Goal: Task Accomplishment & Management: Complete application form

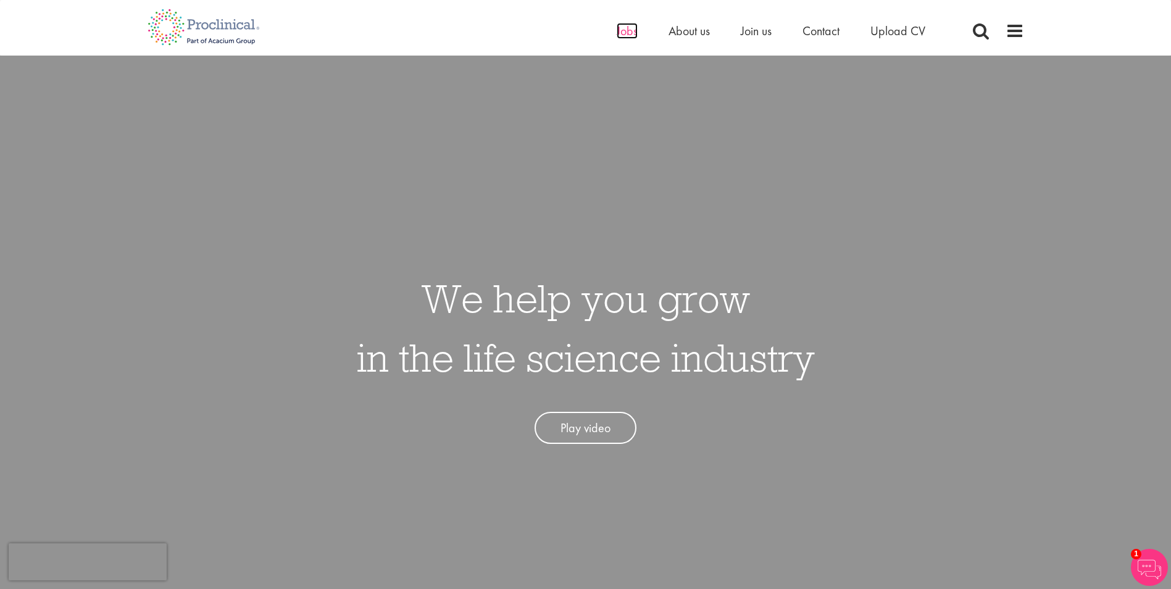
click at [621, 30] on span "Jobs" at bounding box center [626, 31] width 21 height 16
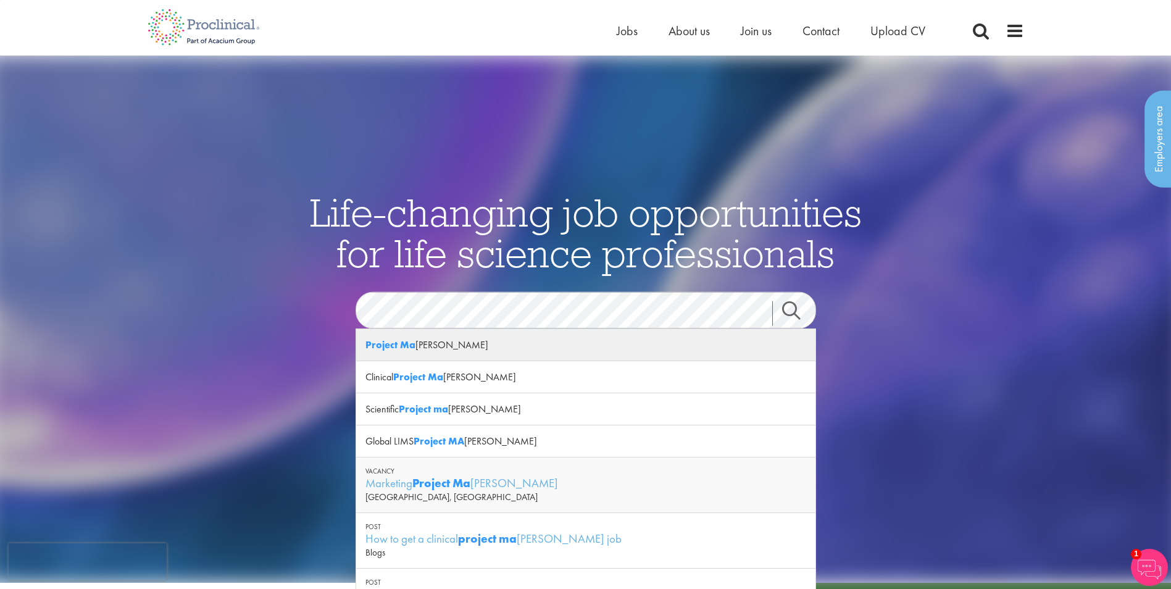
click at [625, 334] on div "Project Ma nager" at bounding box center [585, 345] width 459 height 32
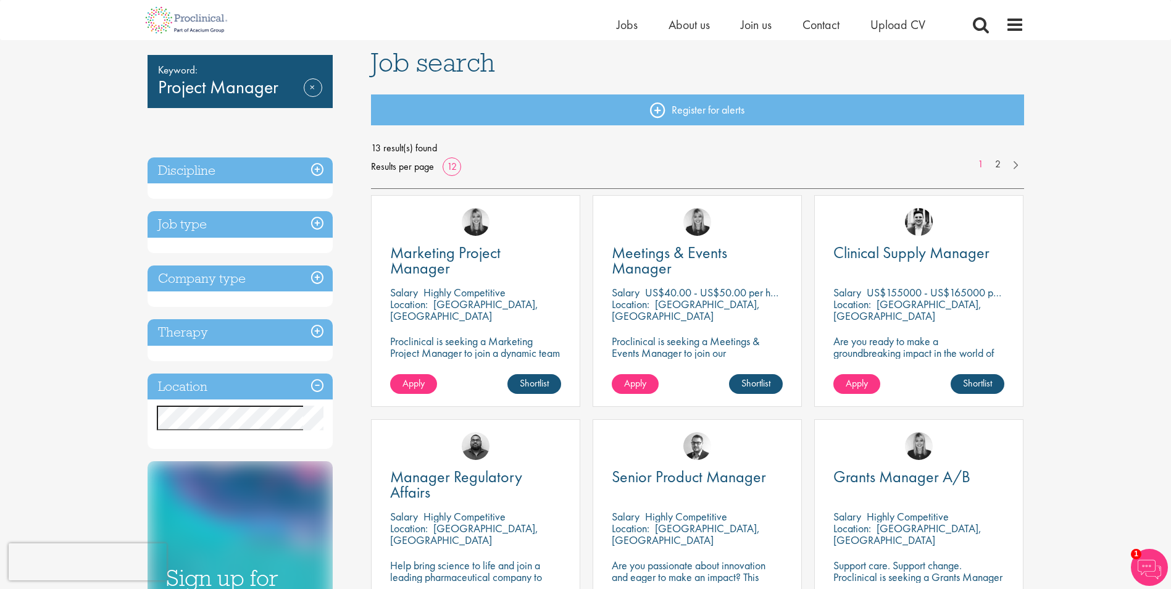
scroll to position [80, 0]
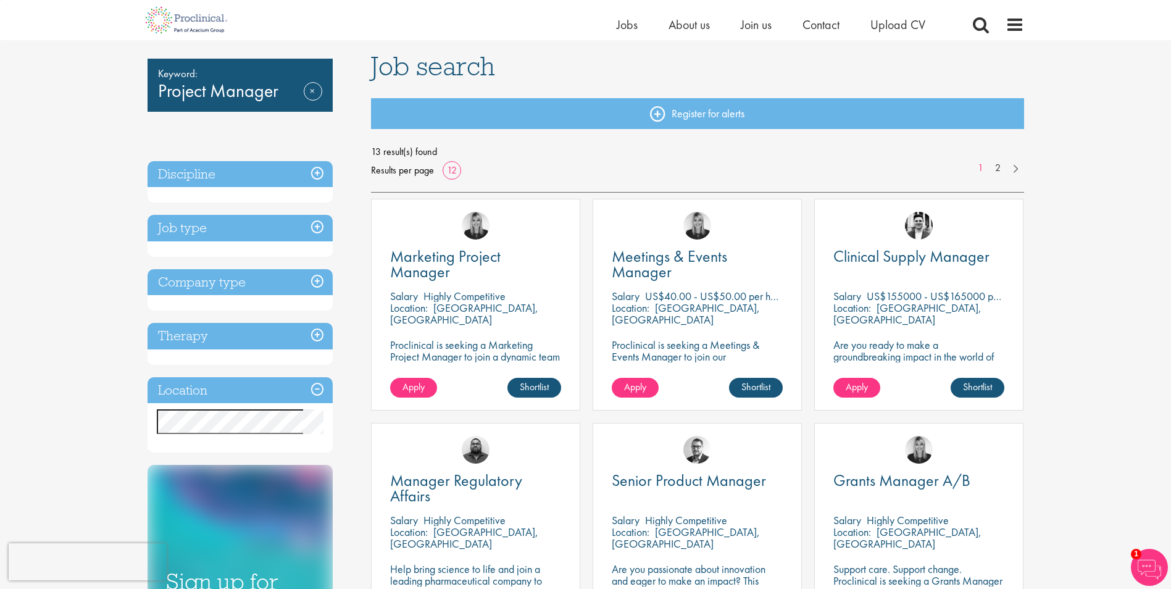
click at [316, 228] on h3 "Job type" at bounding box center [239, 228] width 185 height 27
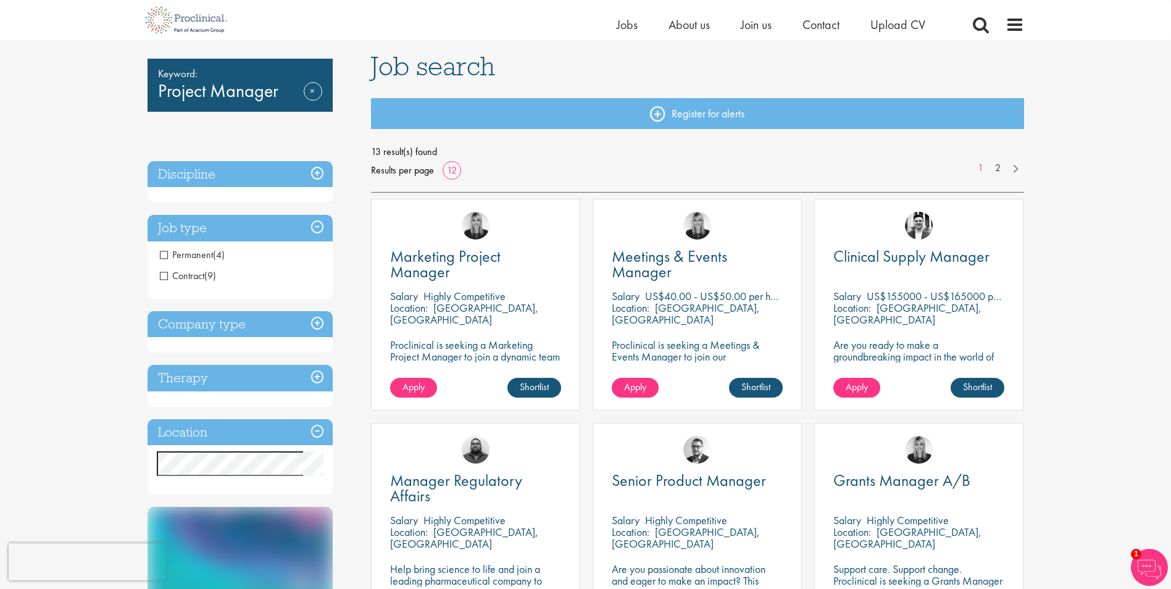
click at [316, 224] on h3 "Job type" at bounding box center [239, 228] width 185 height 27
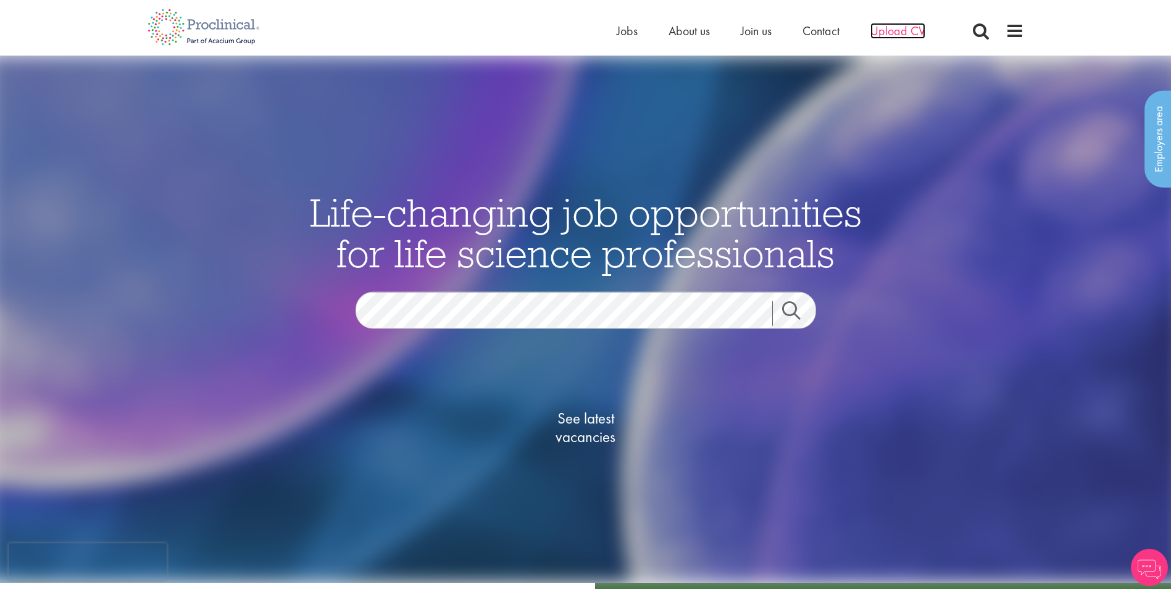
click at [895, 31] on span "Upload CV" at bounding box center [897, 31] width 55 height 16
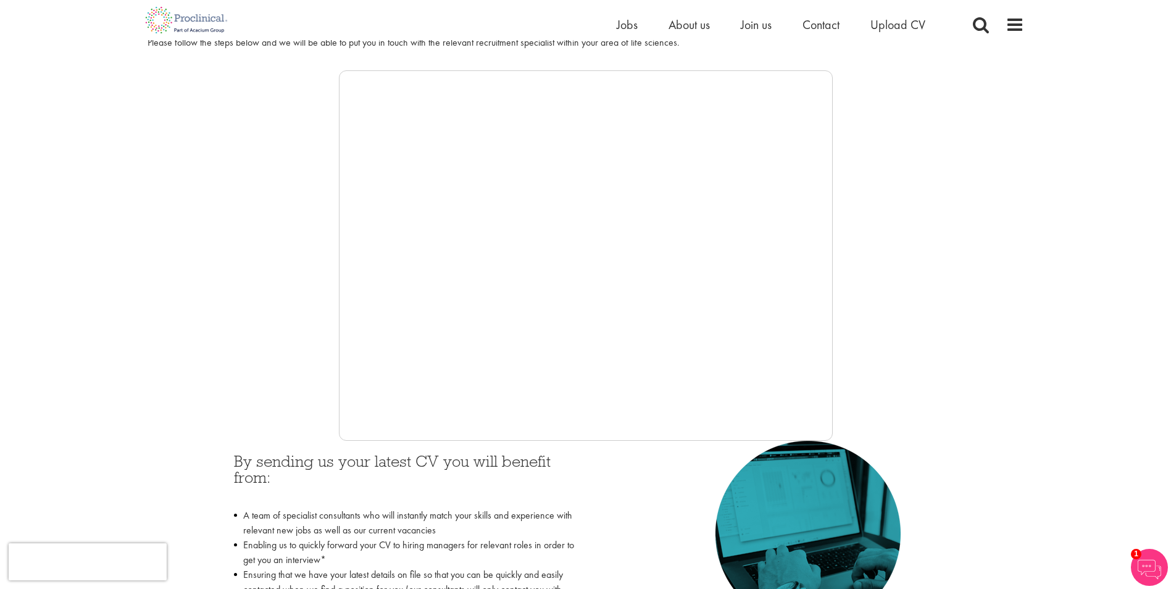
scroll to position [194, 0]
